Goal: Navigation & Orientation: Find specific page/section

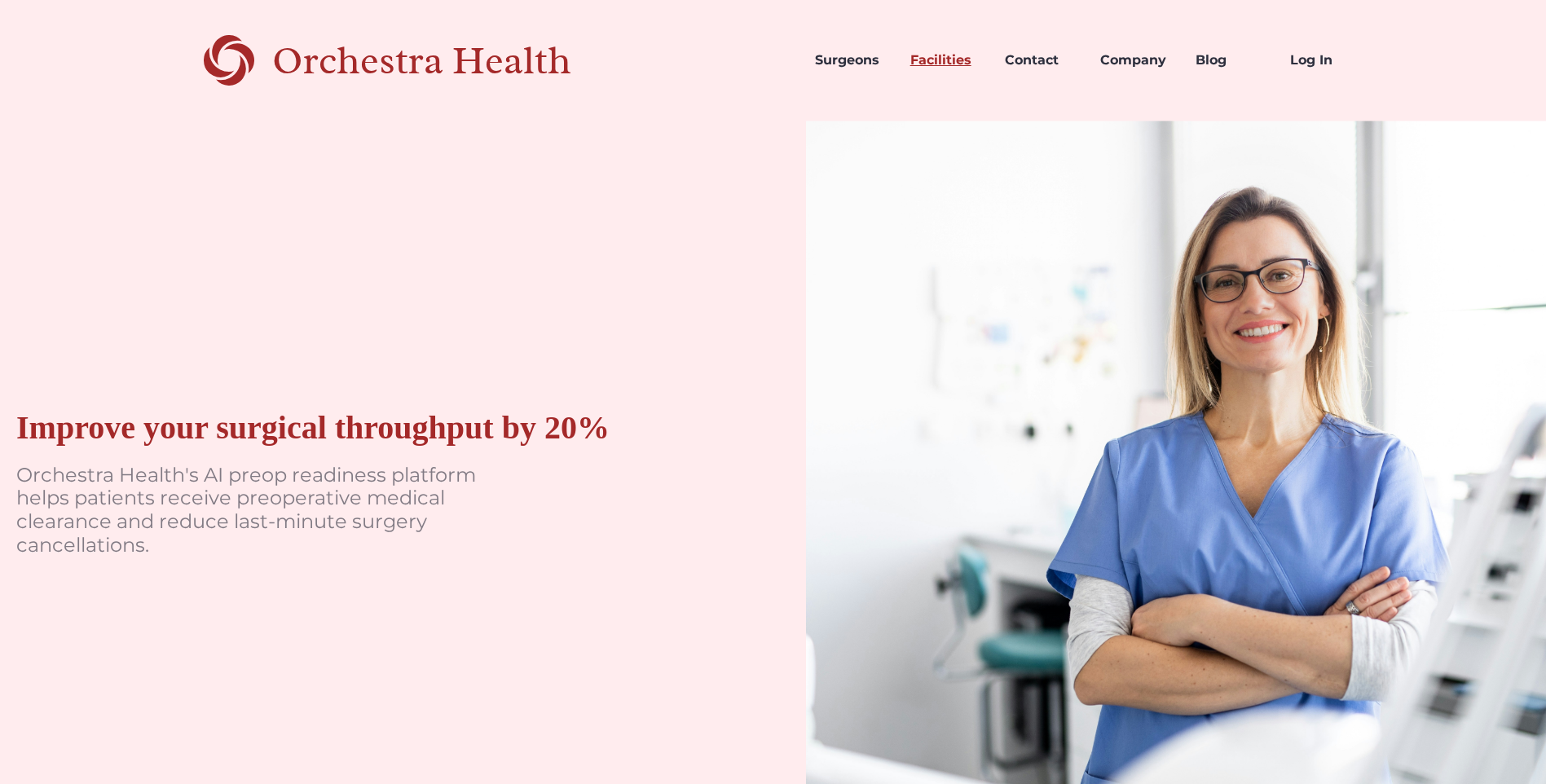
click at [933, 58] on link "Facilities" at bounding box center [944, 60] width 95 height 56
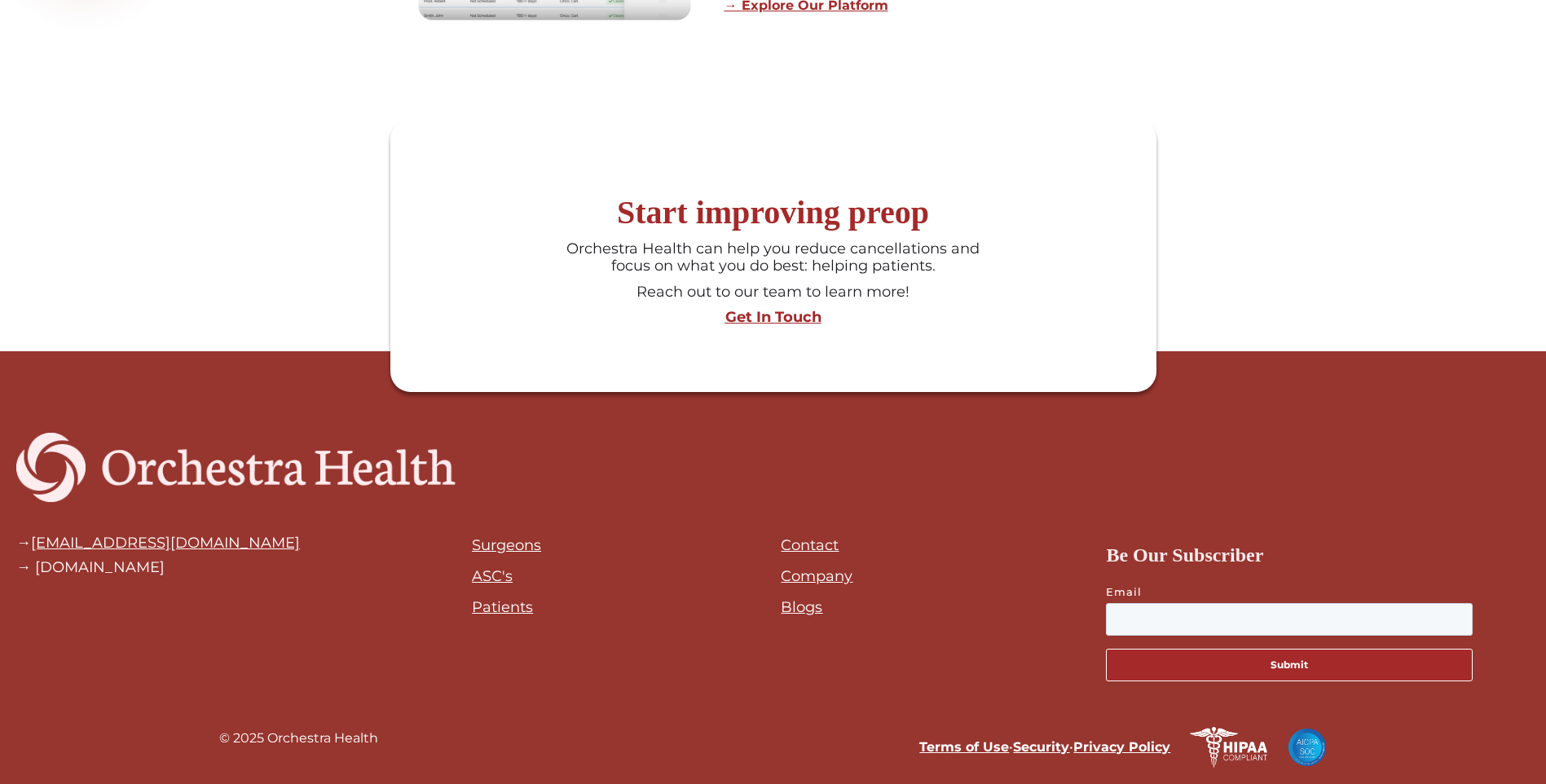
scroll to position [1549, 0]
click at [511, 543] on link "Surgeons" at bounding box center [506, 545] width 70 height 18
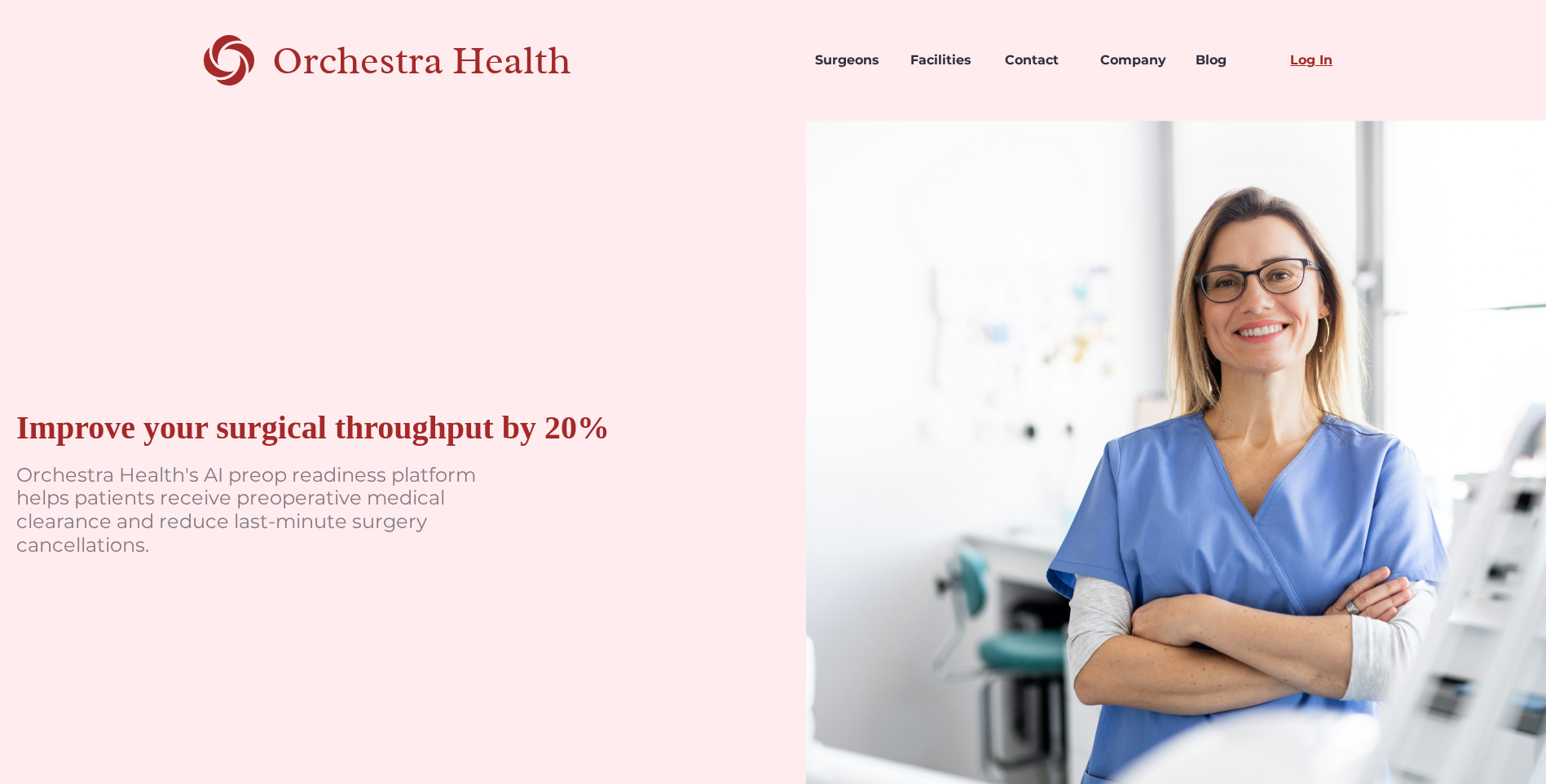
click at [1317, 65] on link "Log In" at bounding box center [1324, 60] width 95 height 56
